Goal: Transaction & Acquisition: Purchase product/service

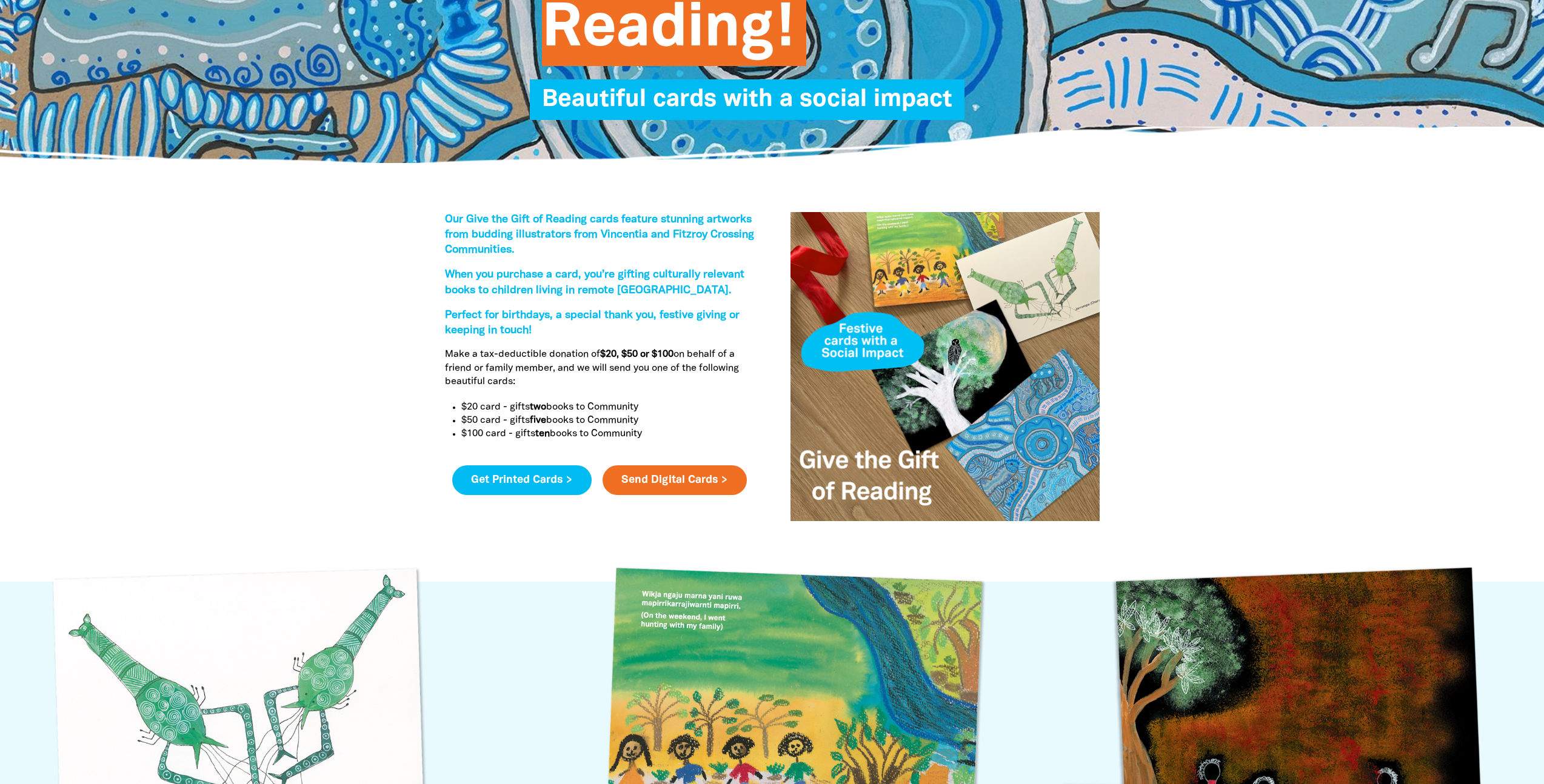
scroll to position [256, 0]
click at [520, 485] on link "Get Printed Cards >" at bounding box center [522, 480] width 139 height 31
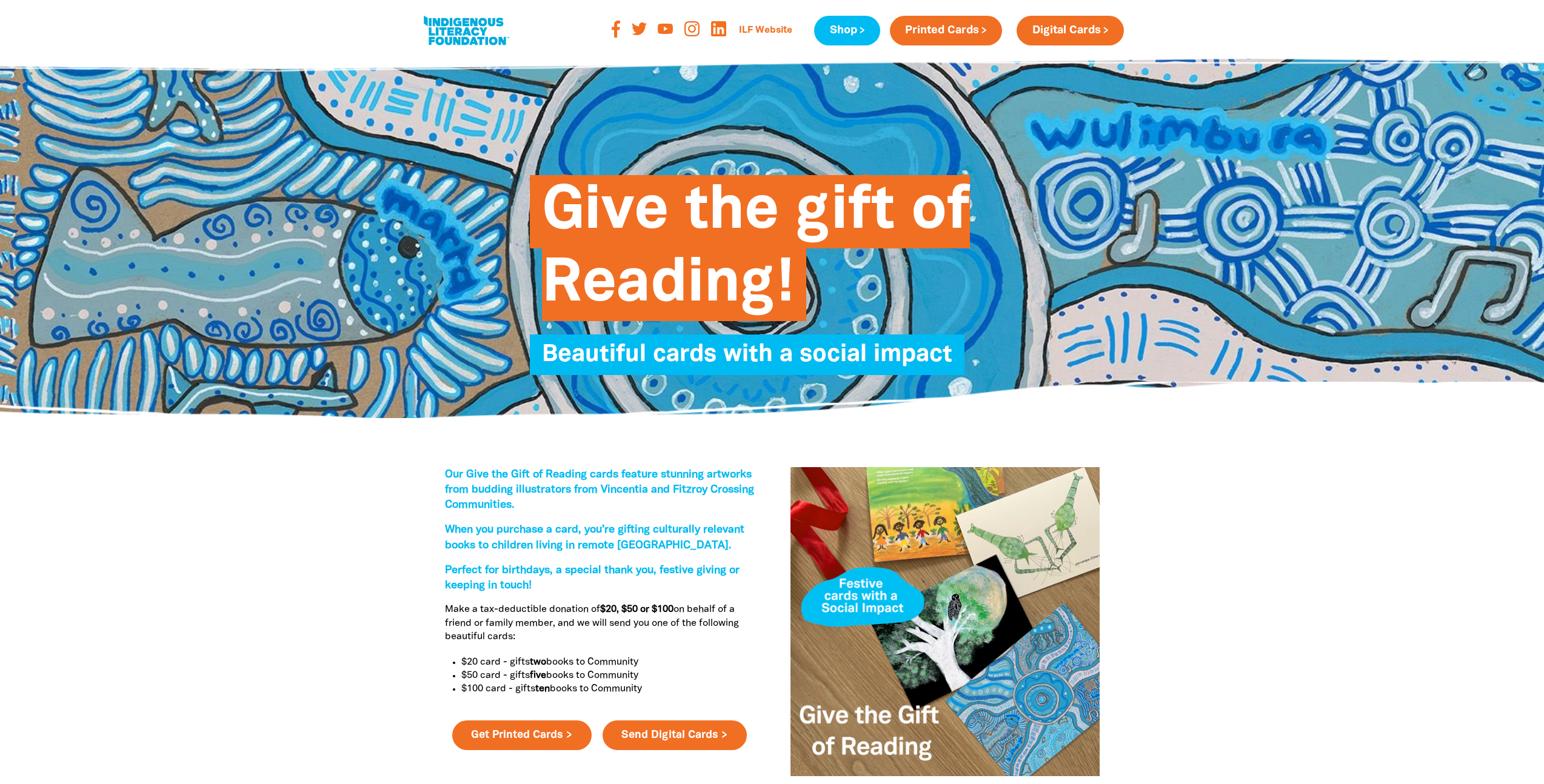
click at [559, 203] on span "Give the gift of Reading!" at bounding box center [756, 252] width 428 height 137
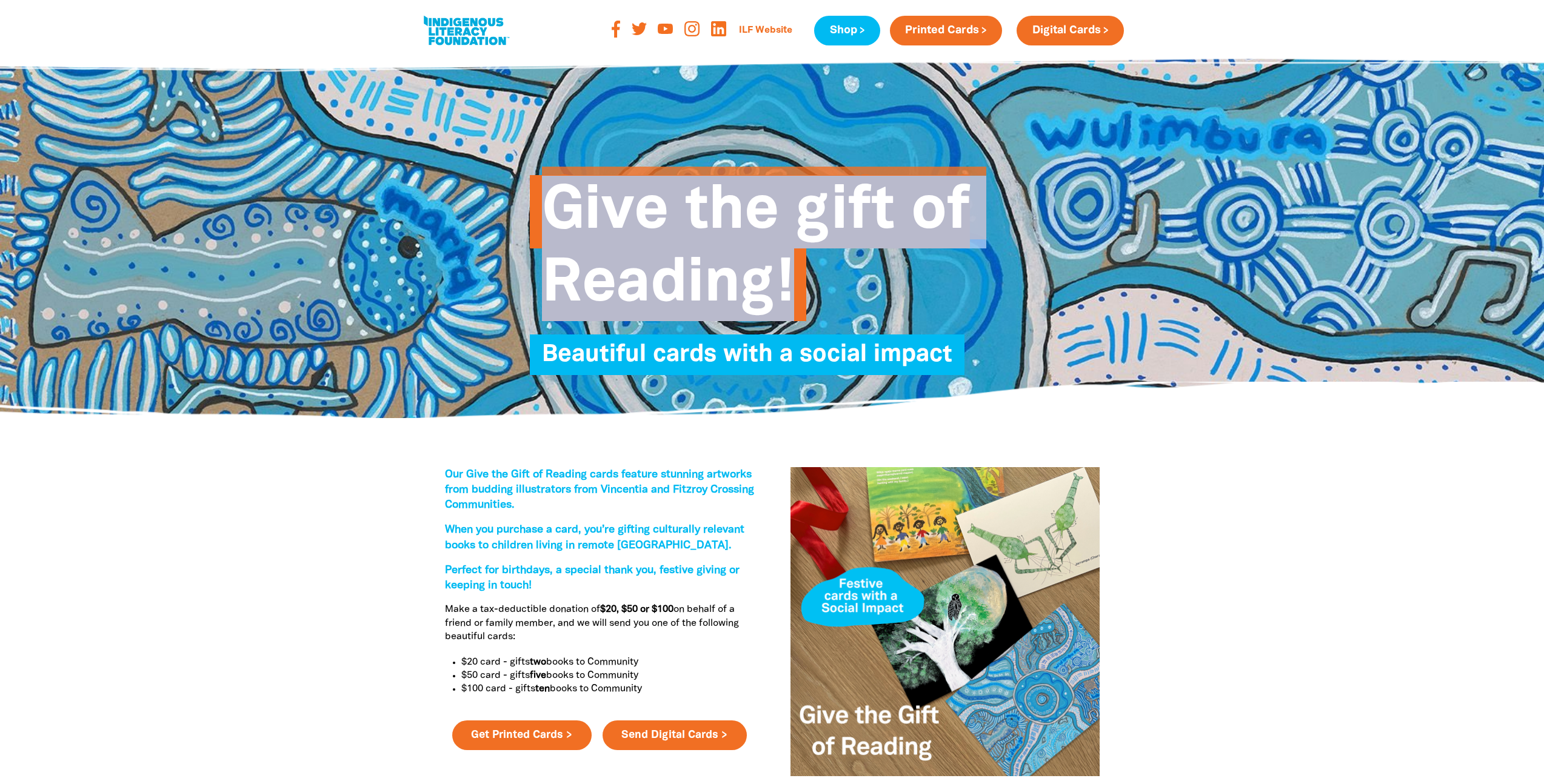
drag, startPoint x: 558, startPoint y: 202, endPoint x: 788, endPoint y: 282, distance: 243.5
click at [788, 282] on span "Give the gift of Reading!" at bounding box center [756, 252] width 428 height 137
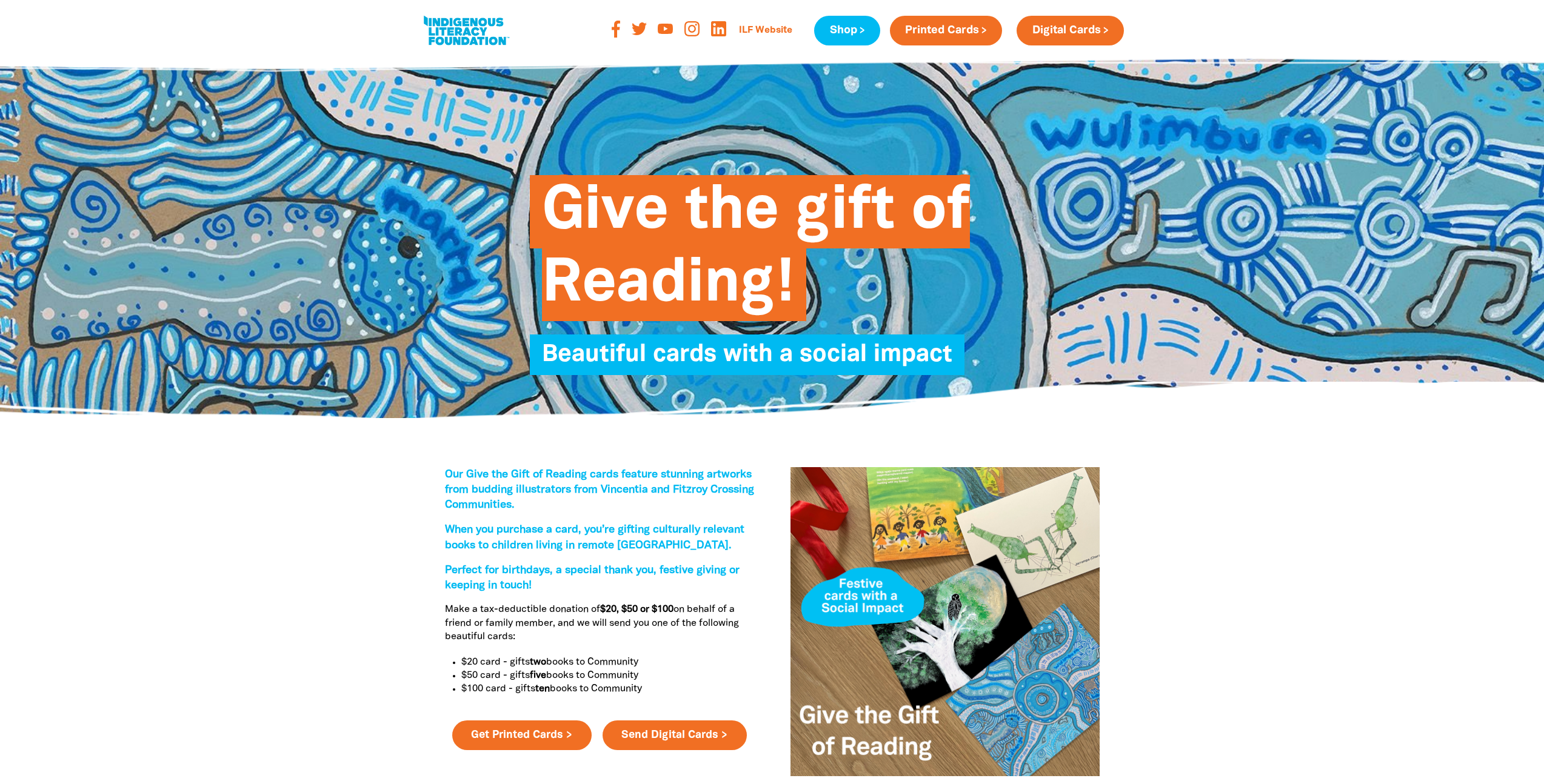
scroll to position [1, 0]
click at [741, 328] on div "Give the gift of Reading! Beautiful cards with a social impact" at bounding box center [772, 272] width 485 height 194
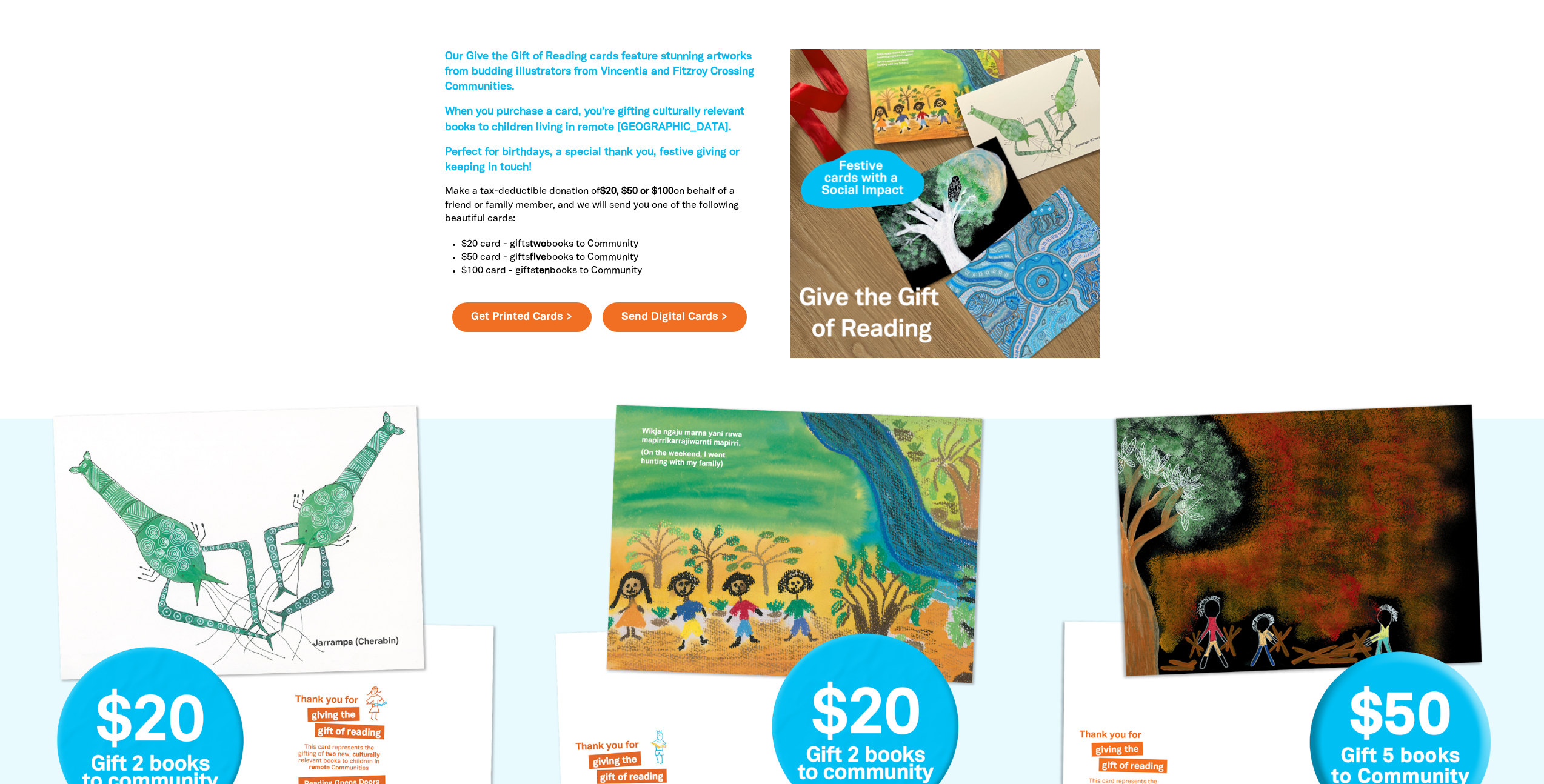
scroll to position [429, 0]
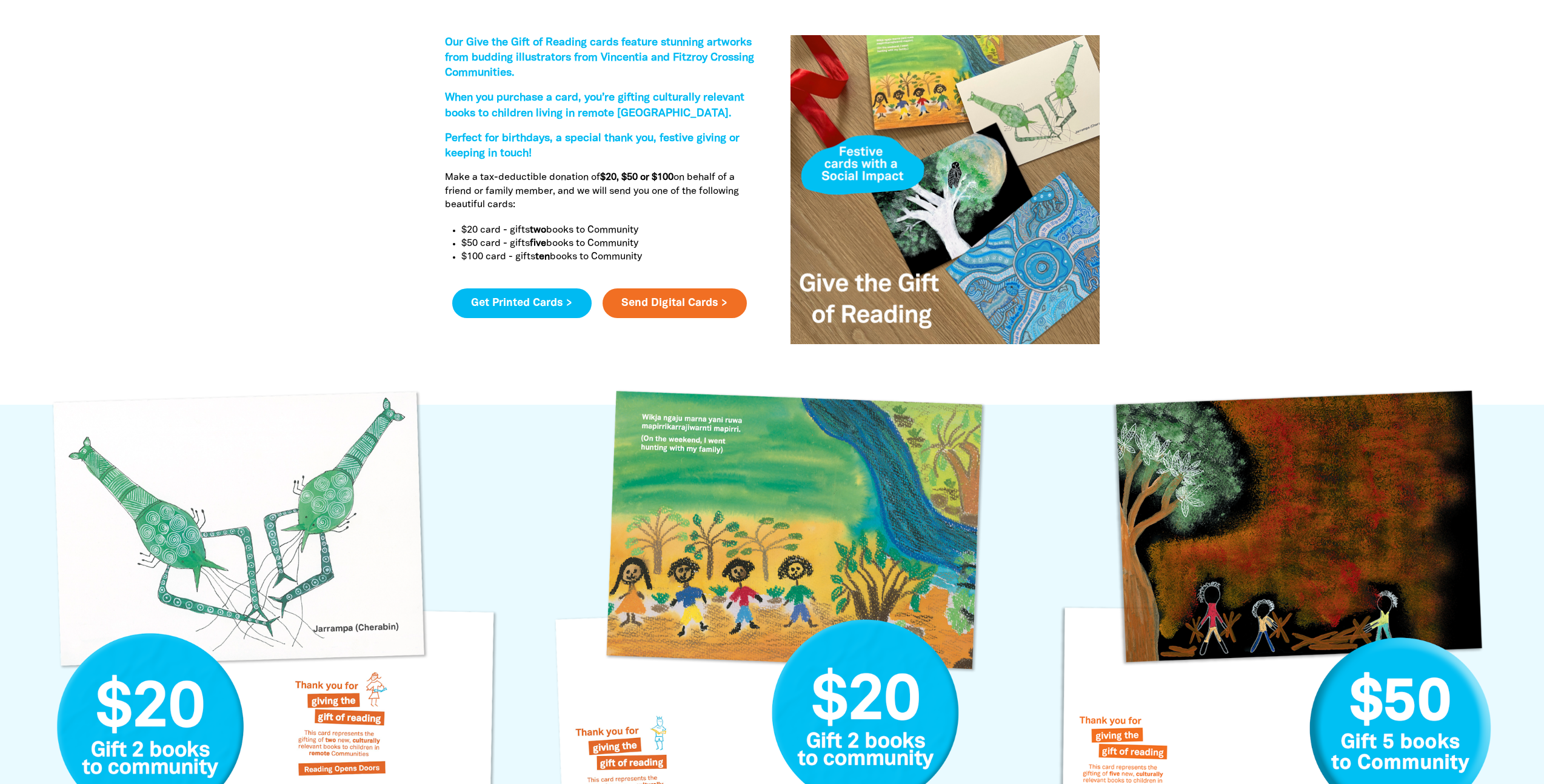
click at [501, 306] on link "Get Printed Cards >" at bounding box center [522, 304] width 139 height 31
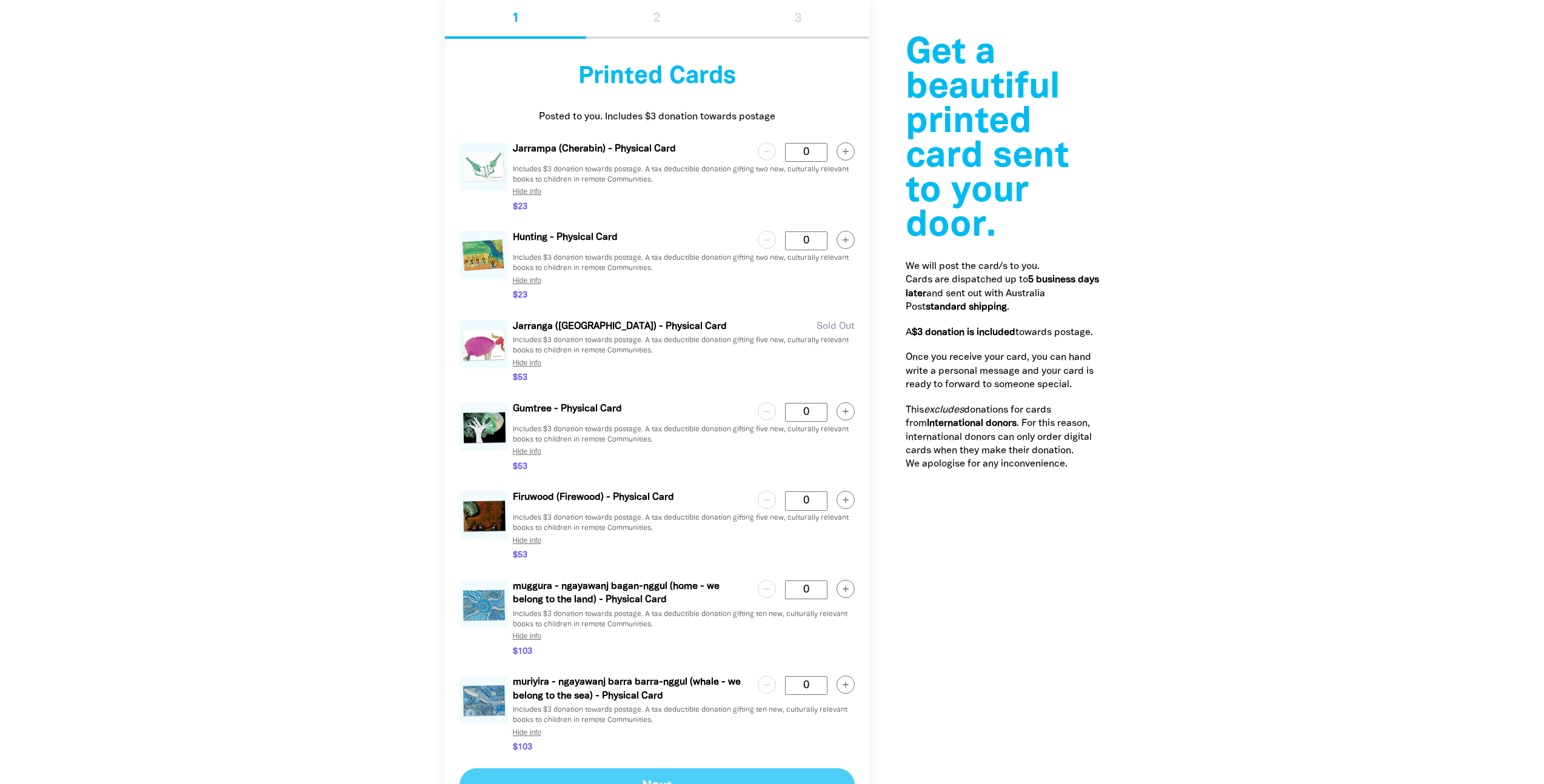
scroll to position [1819, 0]
drag, startPoint x: 669, startPoint y: 114, endPoint x: 600, endPoint y: 112, distance: 69.0
click at [600, 112] on p "Posted to you. Includes $3 donation towards postage" at bounding box center [657, 115] width 395 height 13
click at [625, 114] on p "Posted to you. Includes $3 donation towards postage" at bounding box center [657, 115] width 395 height 13
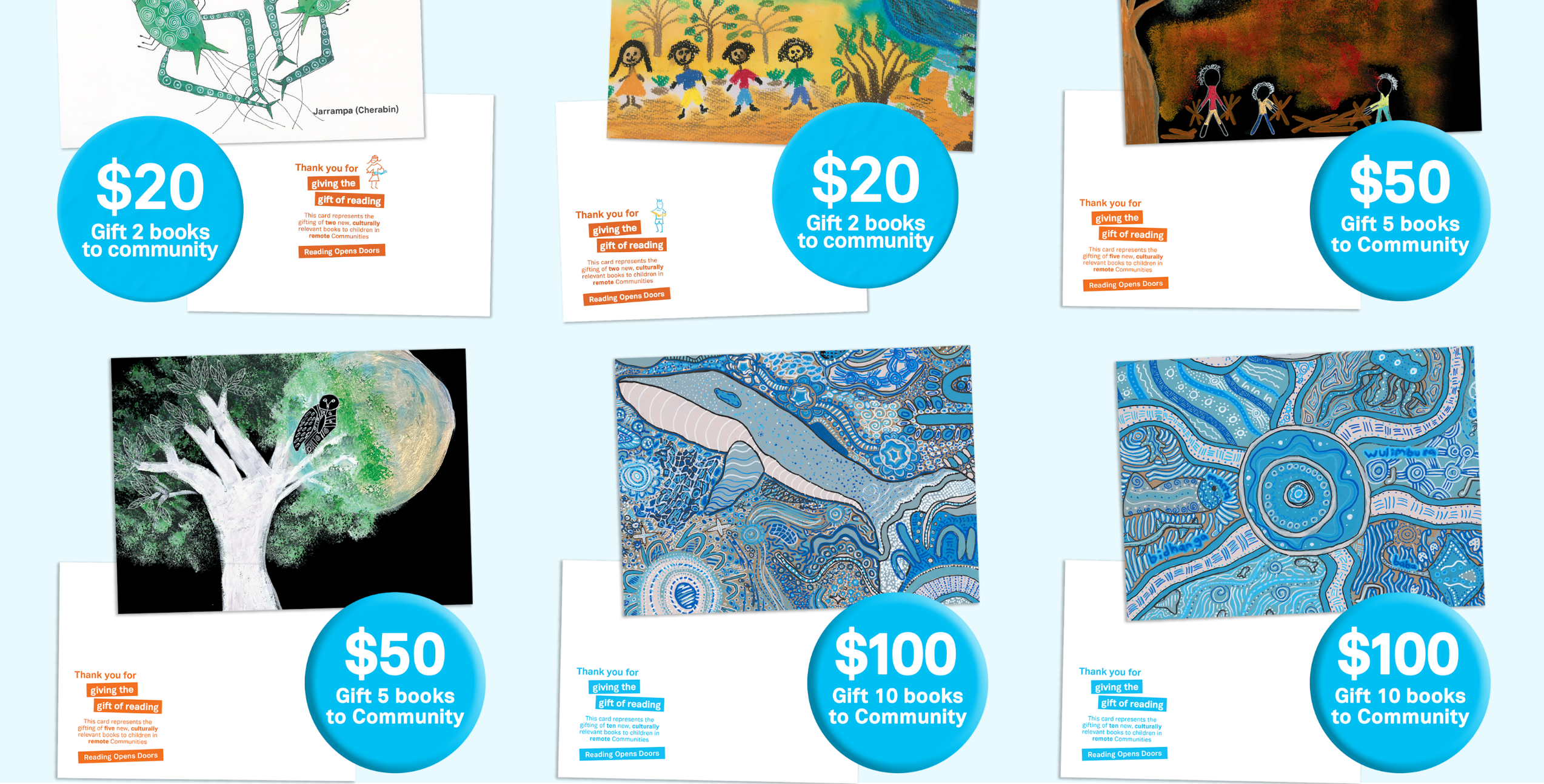
scroll to position [919, 0]
